Goal: Register for event/course

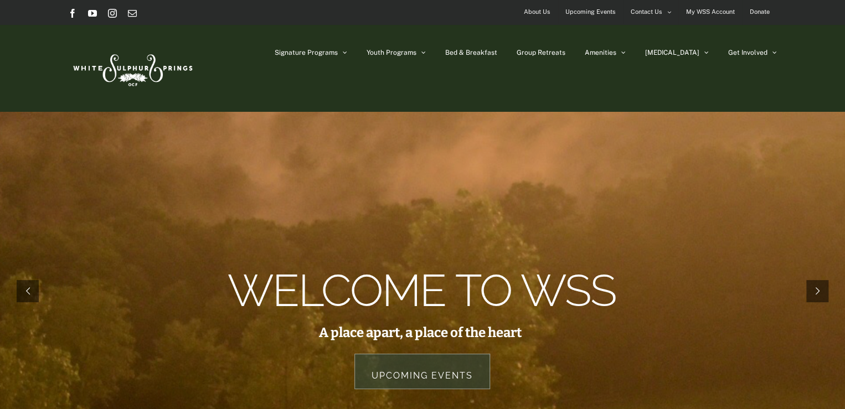
click at [590, 13] on span "Upcoming Events" at bounding box center [590, 12] width 50 height 16
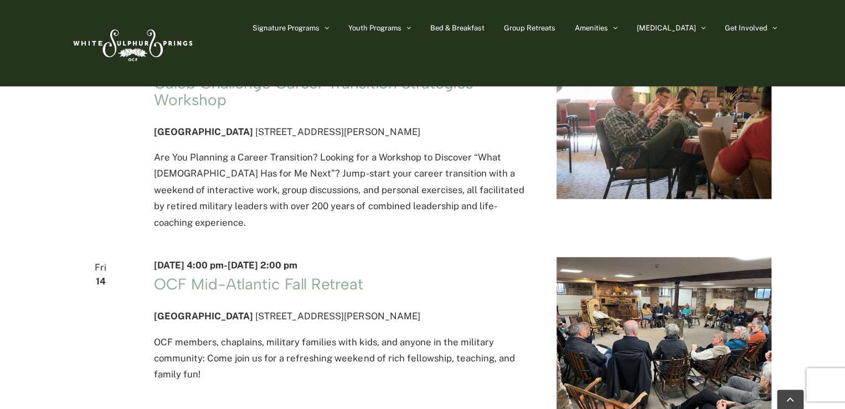
drag, startPoint x: 848, startPoint y: 19, endPoint x: 829, endPoint y: 157, distance: 139.8
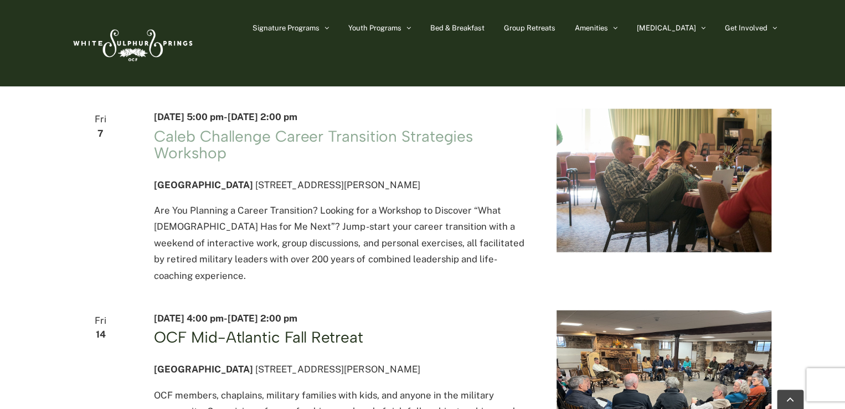
click at [274, 347] on link "OCF Mid-Atlantic Fall Retreat" at bounding box center [258, 337] width 209 height 19
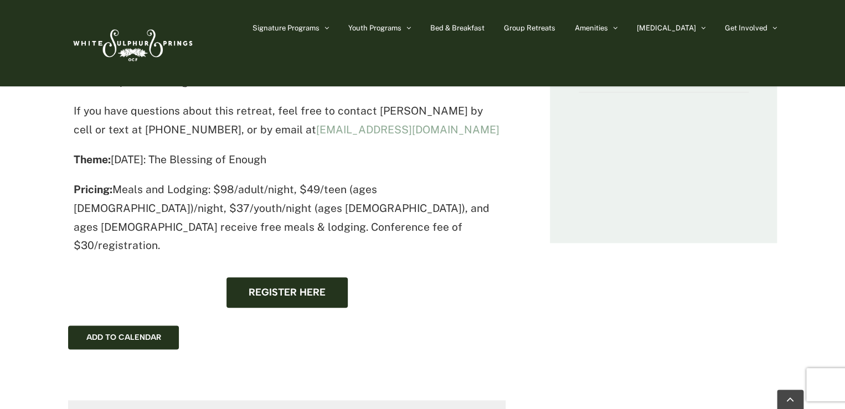
scroll to position [472, 0]
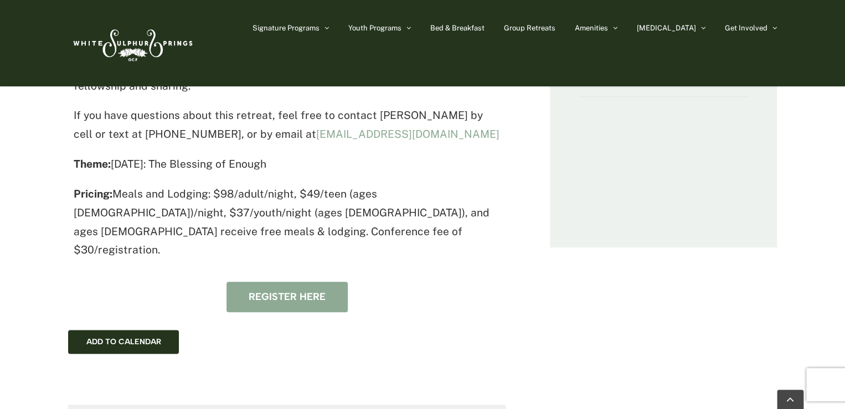
click at [272, 291] on span "Register here" at bounding box center [287, 297] width 77 height 12
